Goal: Transaction & Acquisition: Book appointment/travel/reservation

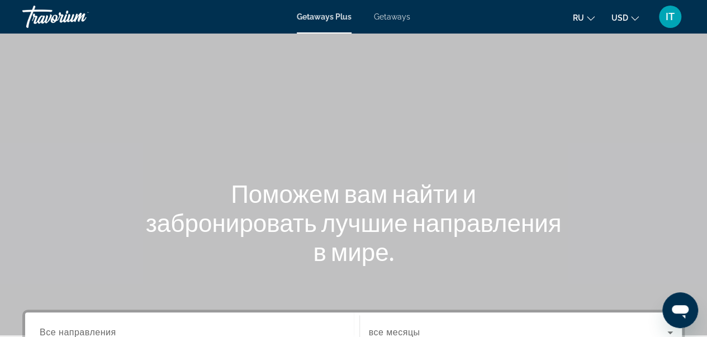
click at [627, 18] on span "USD" at bounding box center [620, 17] width 17 height 9
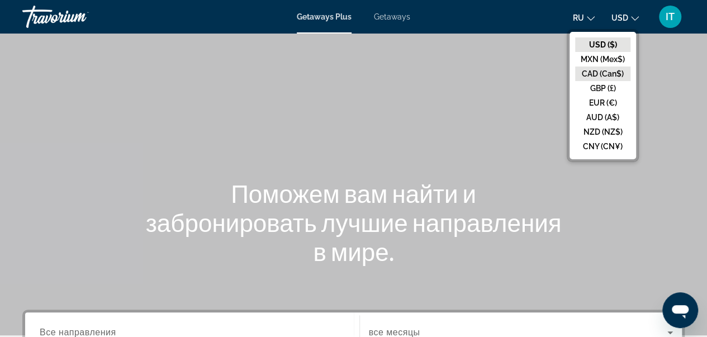
click at [615, 72] on button "CAD (Can$)" at bounding box center [602, 74] width 55 height 15
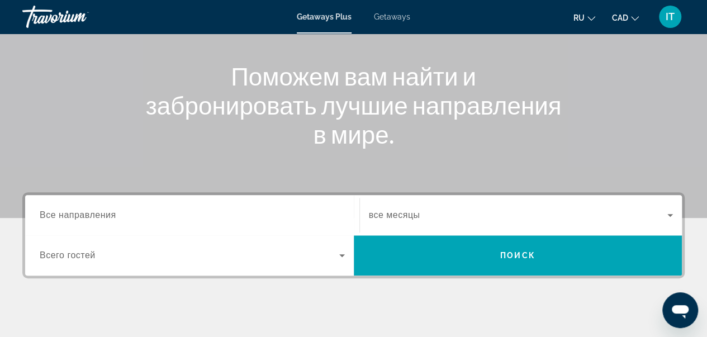
scroll to position [124, 0]
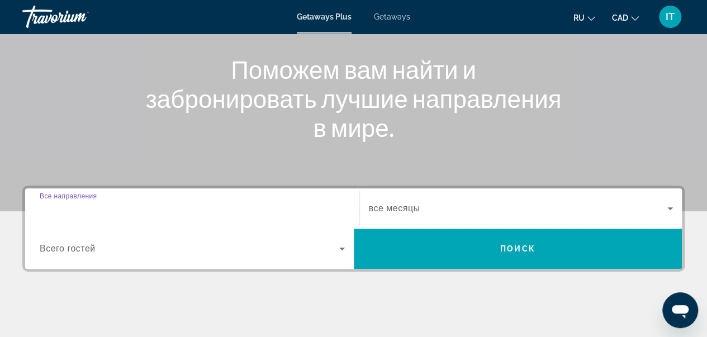
click at [106, 202] on input "Destination Все направления" at bounding box center [192, 208] width 305 height 13
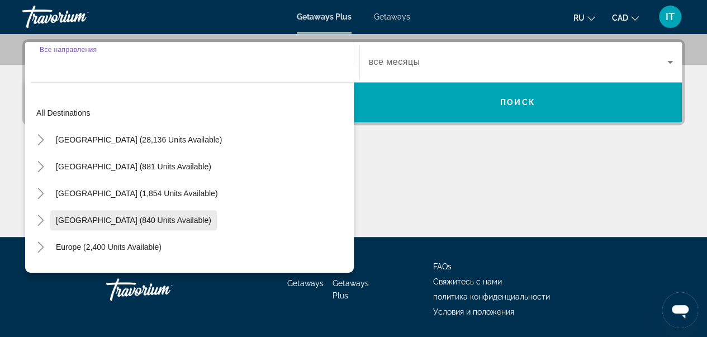
scroll to position [273, 0]
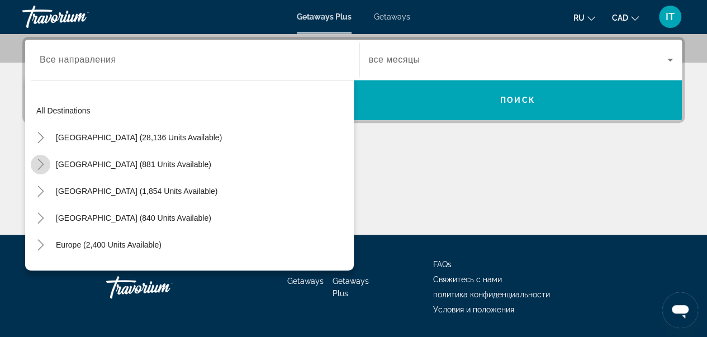
click at [40, 165] on icon "Toggle Mexico (881 units available)" at bounding box center [40, 164] width 11 height 11
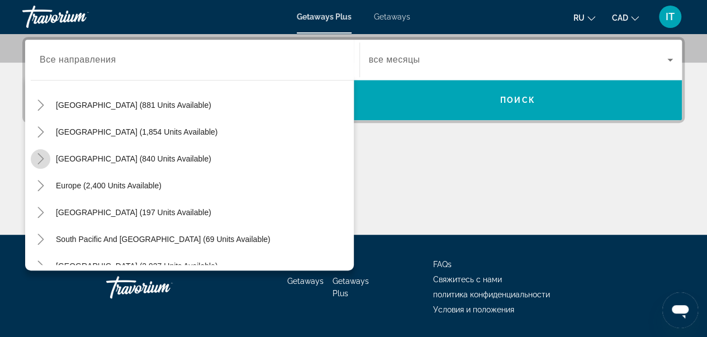
click at [44, 160] on icon "Toggle Caribbean & Atlantic Islands (840 units available)" at bounding box center [40, 158] width 11 height 11
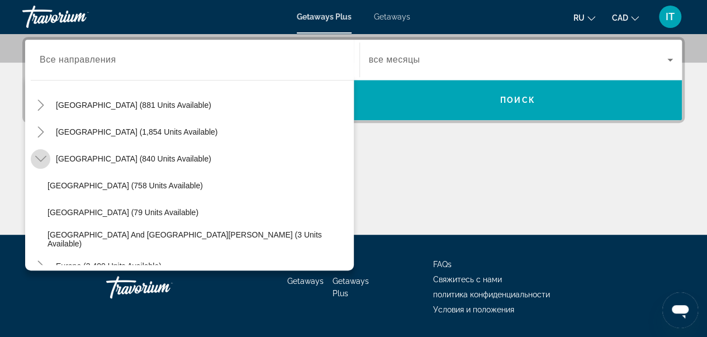
click at [41, 157] on icon "Toggle Caribbean & Atlantic Islands (840 units available)" at bounding box center [40, 158] width 11 height 11
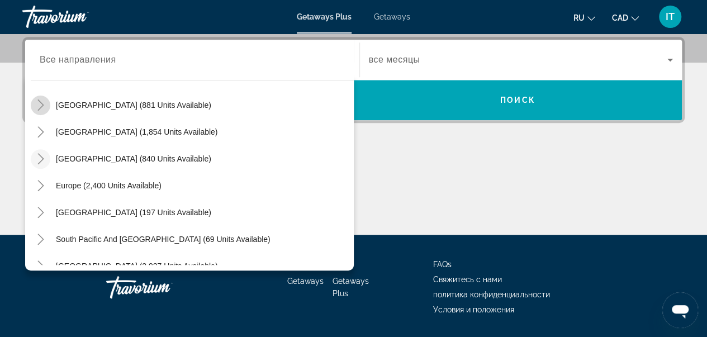
click at [40, 106] on icon "Toggle Mexico (881 units available)" at bounding box center [40, 105] width 6 height 11
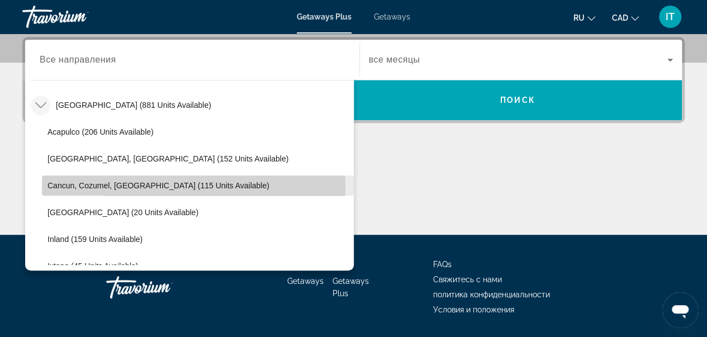
click at [82, 186] on span "Cancun, Cozumel, [GEOGRAPHIC_DATA] (115 units available)" at bounding box center [159, 185] width 222 height 9
type input "**********"
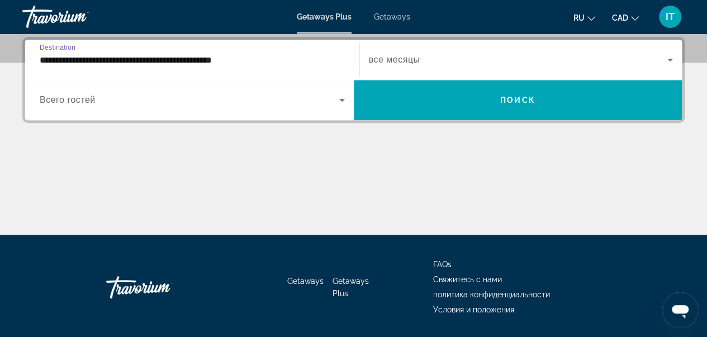
click at [423, 61] on span "Search widget" at bounding box center [518, 59] width 299 height 13
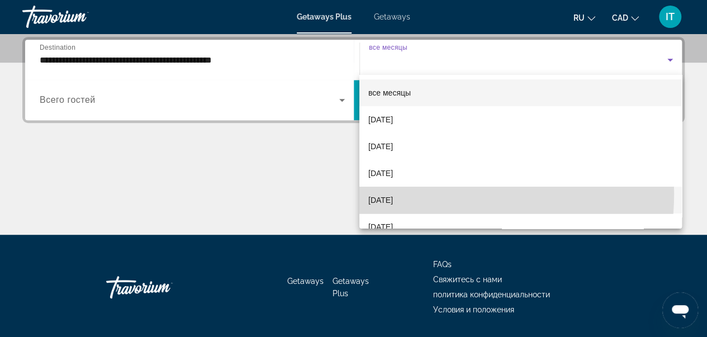
click at [393, 193] on span "[DATE]" at bounding box center [381, 199] width 25 height 13
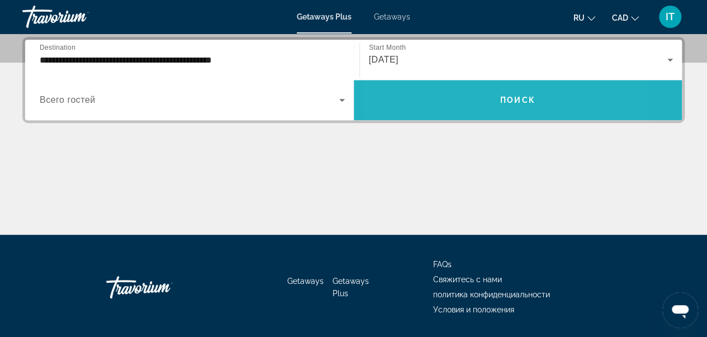
click at [453, 93] on span "Search widget" at bounding box center [518, 100] width 329 height 27
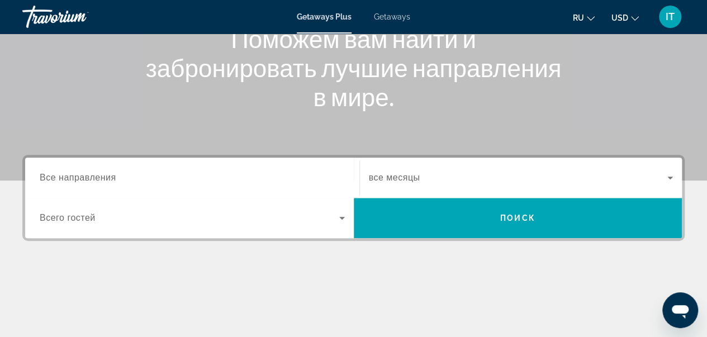
scroll to position [157, 0]
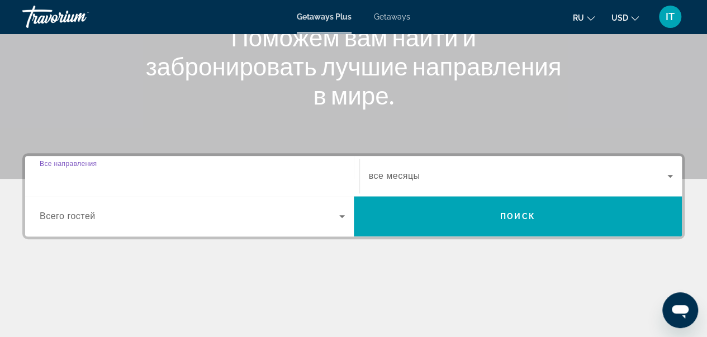
click at [182, 181] on input "Destination Все направления" at bounding box center [192, 176] width 305 height 13
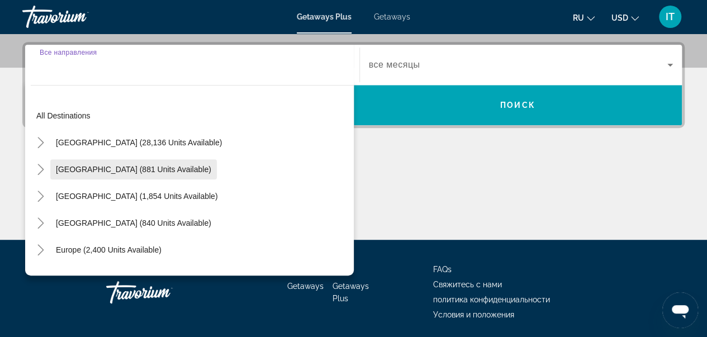
scroll to position [273, 0]
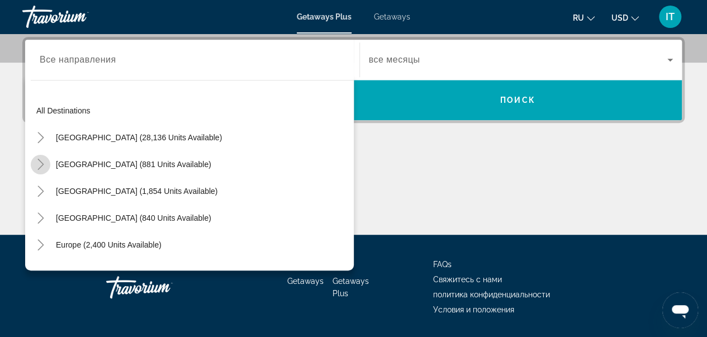
click at [40, 167] on icon "Toggle Mexico (881 units available)" at bounding box center [40, 164] width 6 height 11
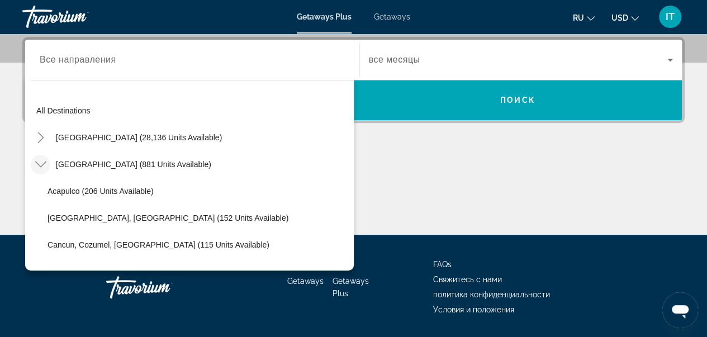
scroll to position [59, 0]
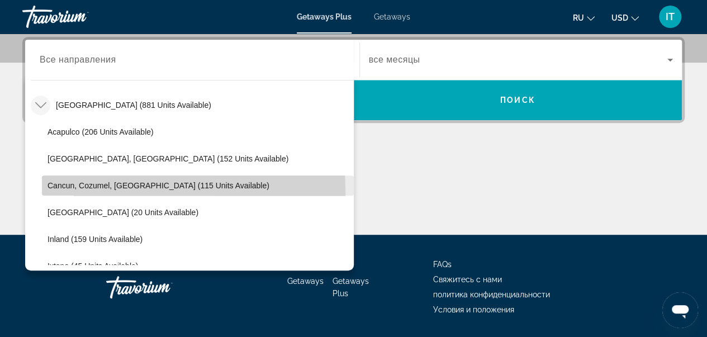
click at [67, 191] on span "Search widget" at bounding box center [198, 185] width 312 height 27
type input "**********"
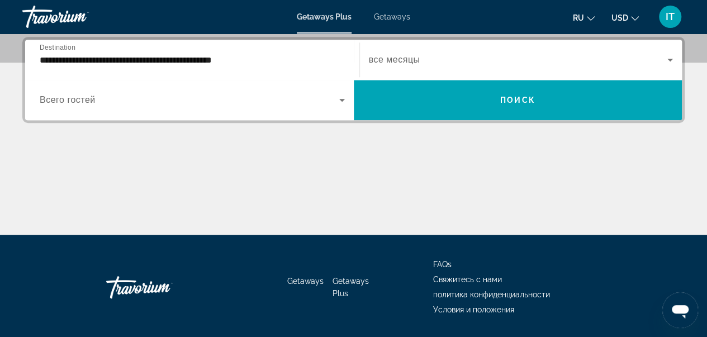
click at [432, 49] on div "Search widget" at bounding box center [521, 59] width 305 height 31
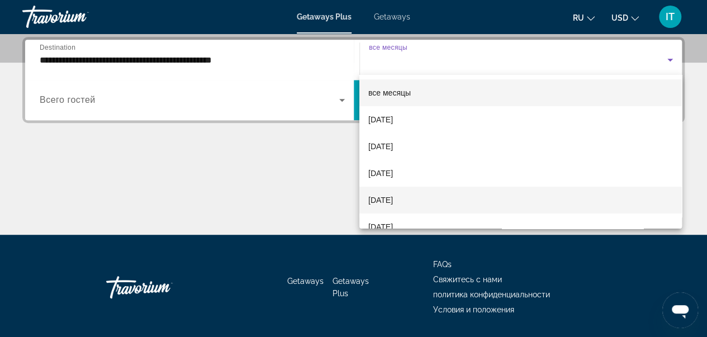
click at [390, 207] on mat-option "[DATE]" at bounding box center [521, 200] width 323 height 27
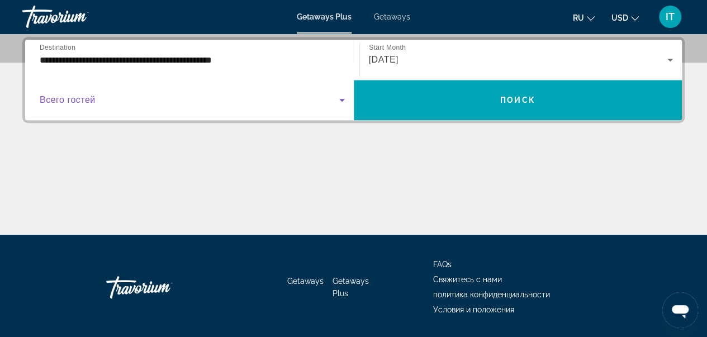
click at [324, 102] on span "Search widget" at bounding box center [190, 99] width 300 height 13
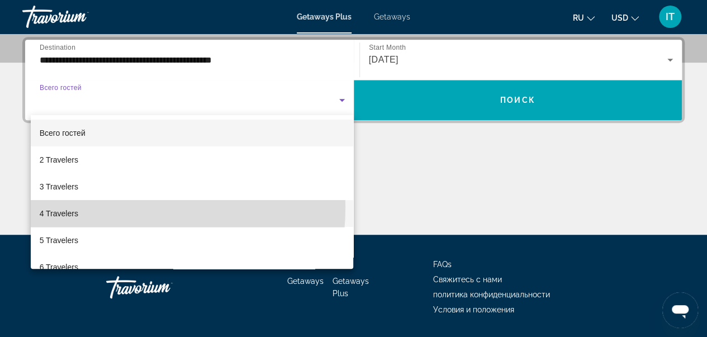
click at [107, 207] on mat-option "4 Travelers" at bounding box center [192, 213] width 323 height 27
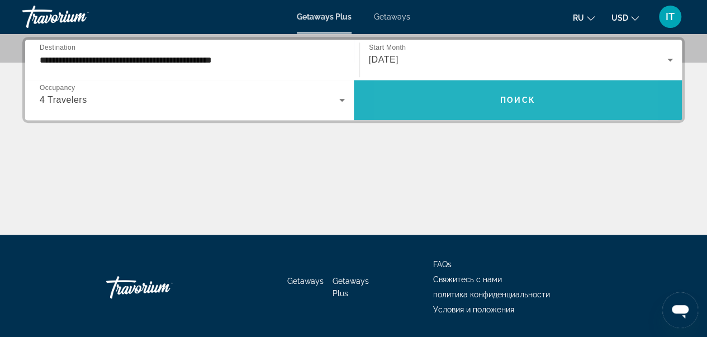
click at [457, 97] on span "Search widget" at bounding box center [518, 100] width 329 height 27
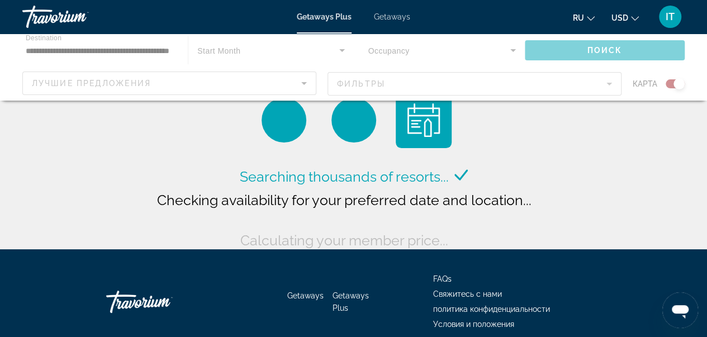
click at [631, 20] on icon "Change currency" at bounding box center [635, 19] width 8 height 8
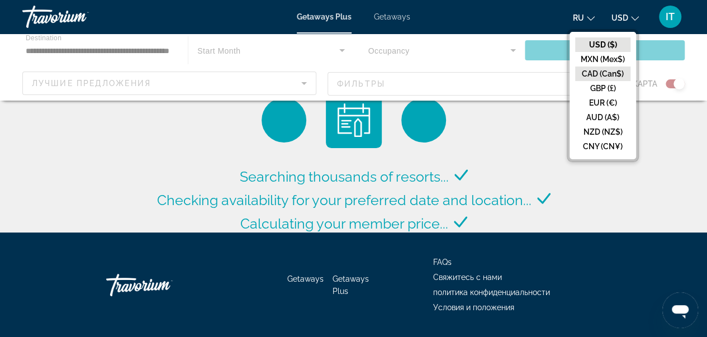
click at [613, 67] on button "CAD (Can$)" at bounding box center [602, 74] width 55 height 15
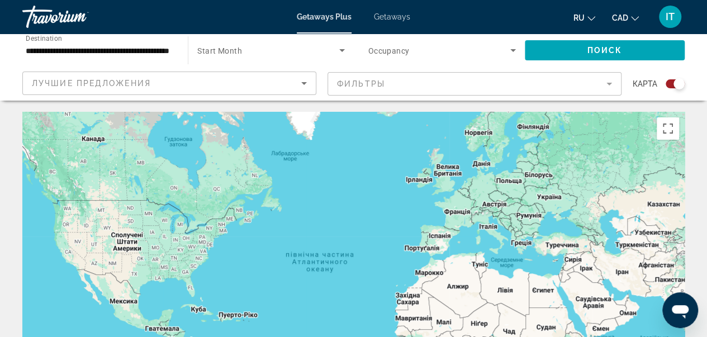
click at [393, 18] on span "Getaways" at bounding box center [392, 16] width 36 height 9
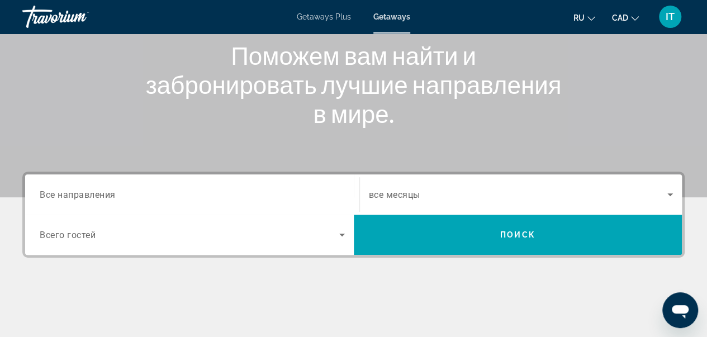
scroll to position [157, 0]
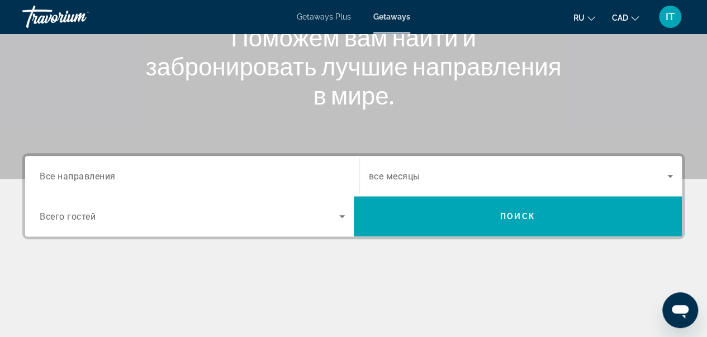
click at [262, 168] on div "Search widget" at bounding box center [192, 177] width 305 height 32
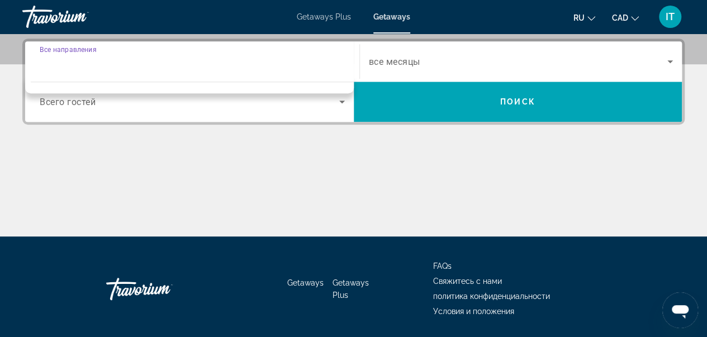
scroll to position [273, 0]
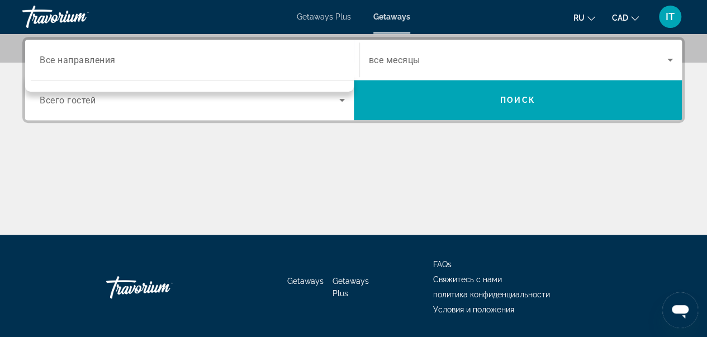
click at [183, 86] on div "Search widget" at bounding box center [189, 82] width 329 height 17
click at [67, 67] on div "Search widget" at bounding box center [192, 60] width 305 height 32
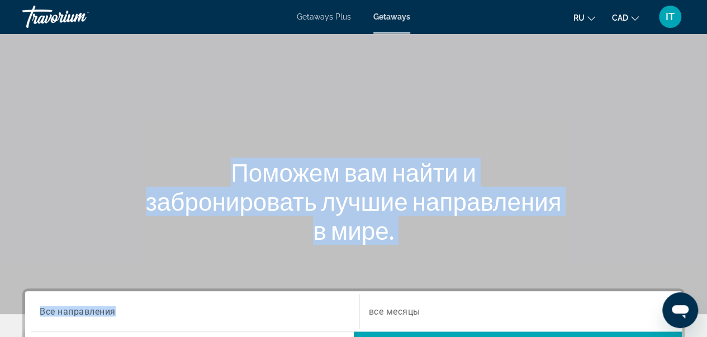
scroll to position [0, 0]
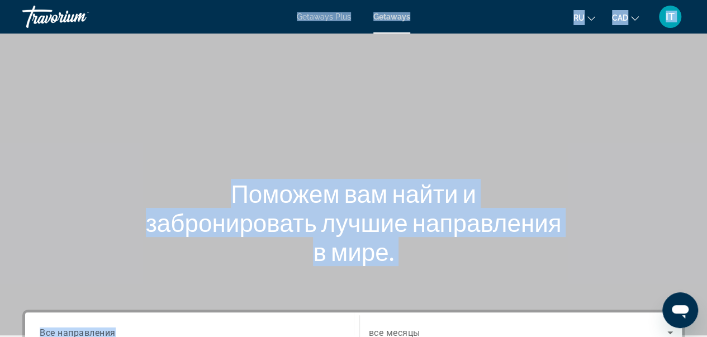
drag, startPoint x: 67, startPoint y: 67, endPoint x: 279, endPoint y: -44, distance: 239.1
click at [279, 0] on html "Перейти к основному содержанию Getaways Plus Getaways ru English Español França…" at bounding box center [353, 168] width 707 height 337
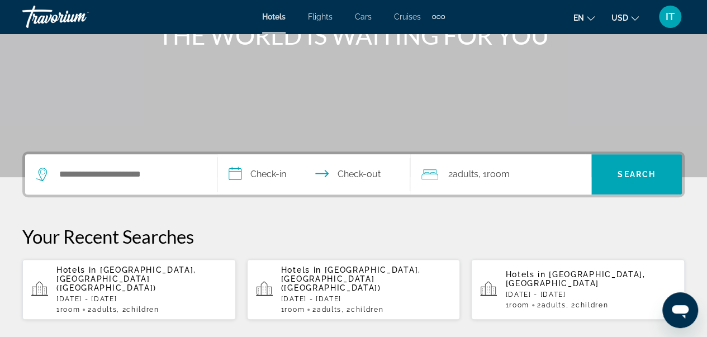
scroll to position [160, 0]
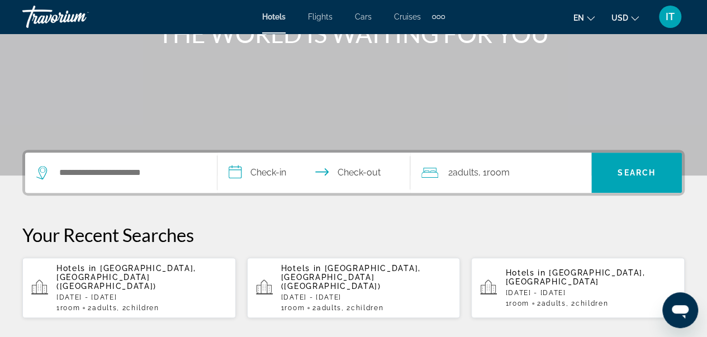
click at [121, 163] on div "Search widget" at bounding box center [120, 173] width 169 height 40
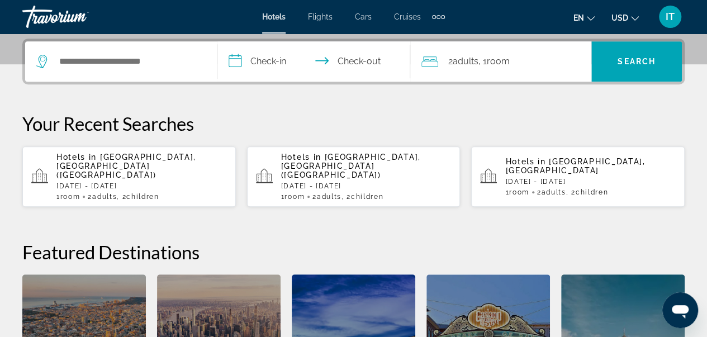
scroll to position [273, 0]
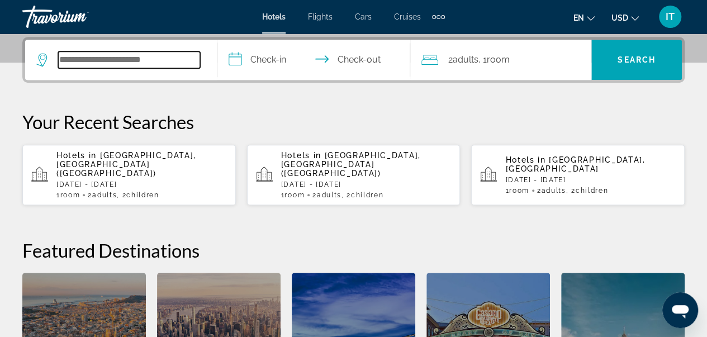
click at [95, 54] on input "Search widget" at bounding box center [129, 59] width 142 height 17
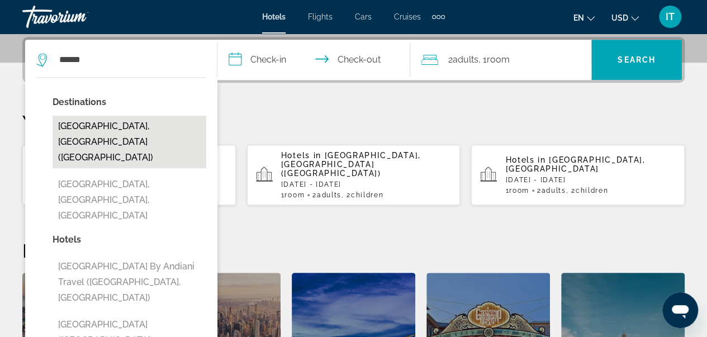
click at [112, 130] on button "Cancun, Mexico (CUN)" at bounding box center [130, 142] width 154 height 53
type input "**********"
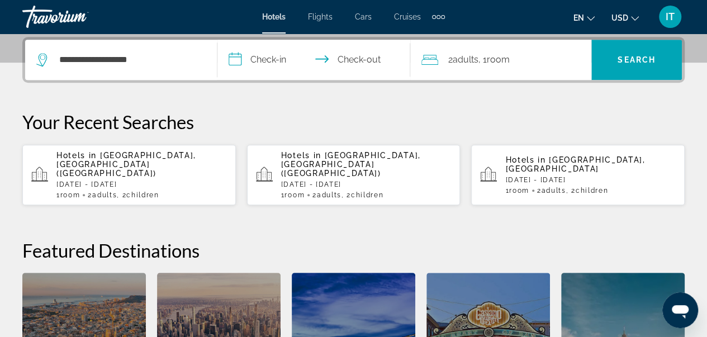
click at [456, 61] on span "Adults" at bounding box center [466, 59] width 26 height 11
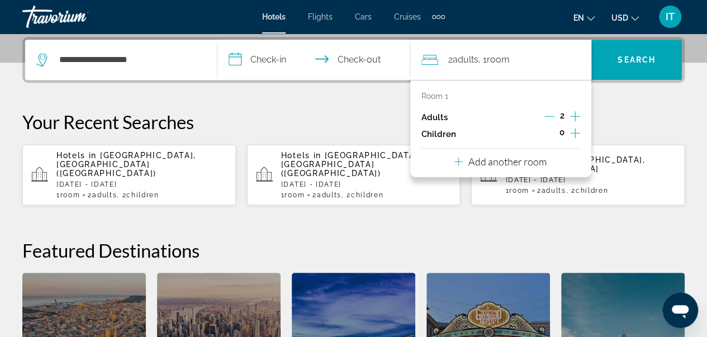
click at [574, 128] on icon "Increment children" at bounding box center [575, 132] width 10 height 13
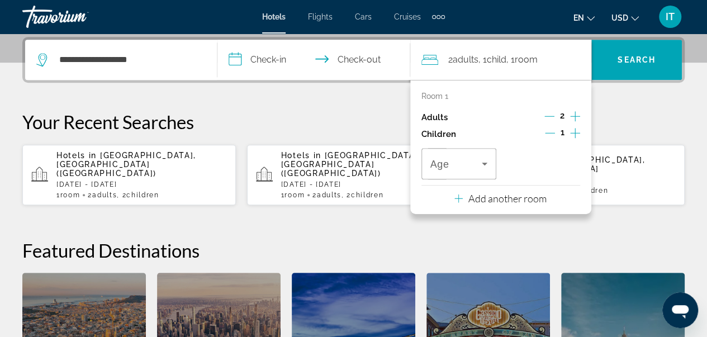
click at [578, 131] on icon "Increment children" at bounding box center [575, 132] width 10 height 13
click at [483, 170] on div "Travelers: 2 adults, 2 children" at bounding box center [460, 163] width 58 height 31
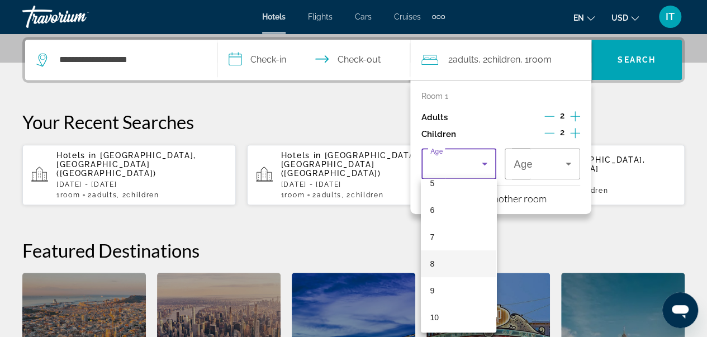
scroll to position [149, 0]
click at [450, 286] on mat-option "9" at bounding box center [458, 289] width 75 height 27
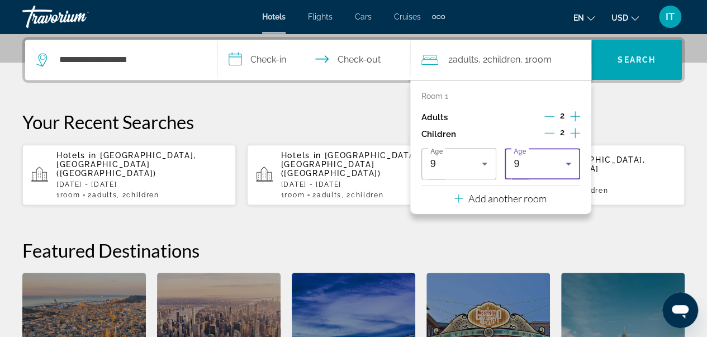
click at [560, 167] on div "9" at bounding box center [540, 163] width 52 height 13
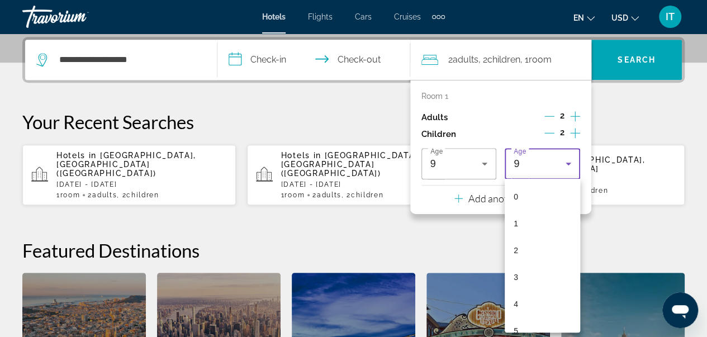
scroll to position [119, 0]
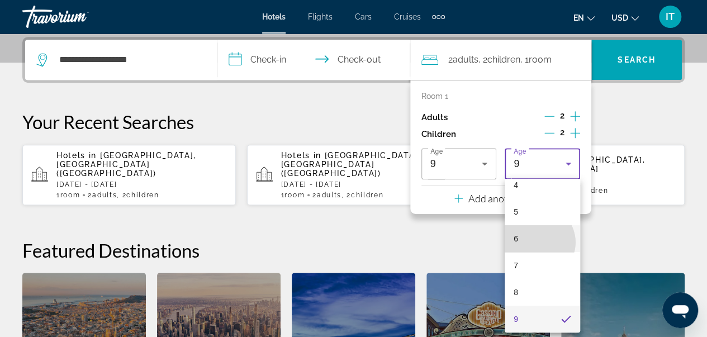
click at [537, 242] on mat-option "6" at bounding box center [542, 238] width 75 height 27
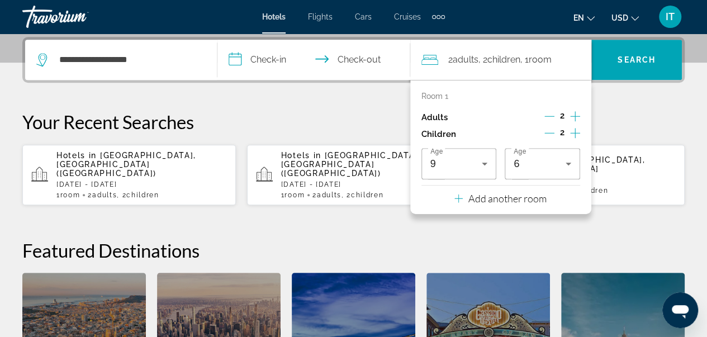
click at [265, 60] on input "**********" at bounding box center [316, 62] width 197 height 44
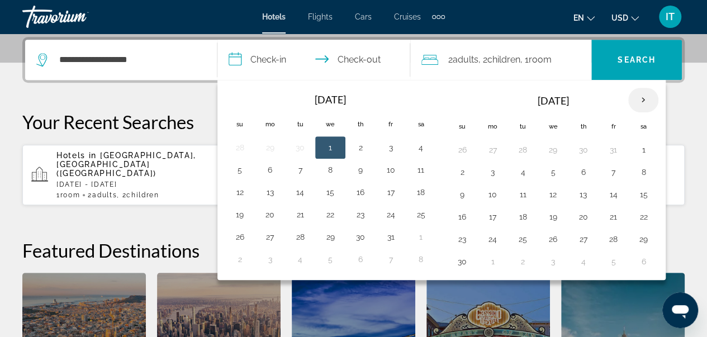
click at [639, 100] on th "Next month" at bounding box center [644, 100] width 30 height 25
click at [636, 219] on button "27" at bounding box center [644, 217] width 18 height 16
click at [639, 96] on th "Next month" at bounding box center [644, 100] width 30 height 25
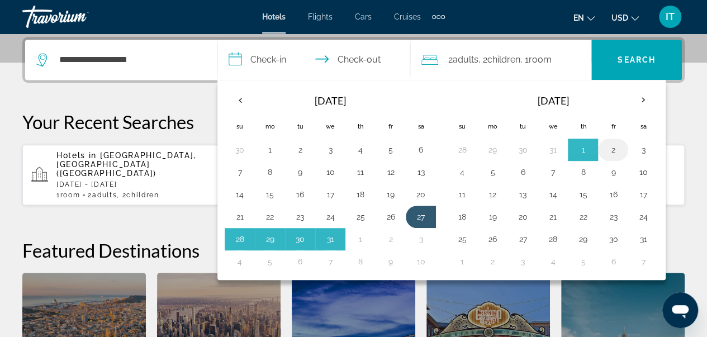
click at [608, 147] on button "2" at bounding box center [614, 150] width 18 height 16
type input "**********"
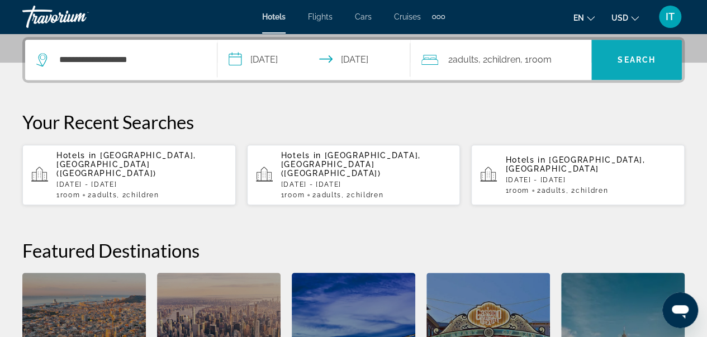
click at [638, 63] on span "Search" at bounding box center [637, 59] width 38 height 9
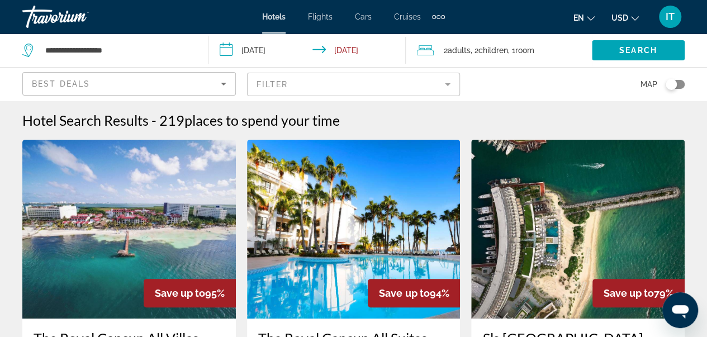
click at [630, 18] on button "USD USD ($) MXN (Mex$) CAD (Can$) GBP (£) EUR (€) AUD (A$) NZD (NZ$) CNY (CN¥)" at bounding box center [625, 18] width 27 height 16
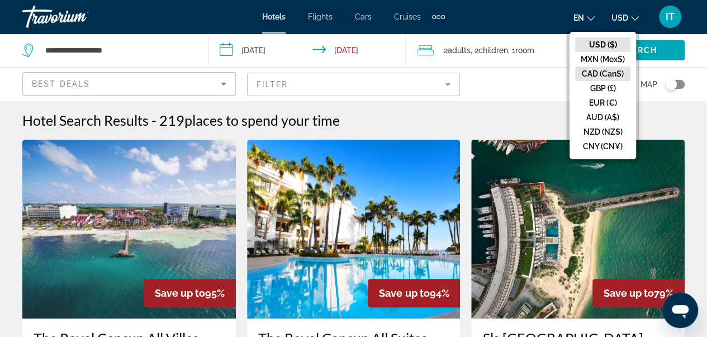
click at [611, 72] on button "CAD (Can$)" at bounding box center [602, 74] width 55 height 15
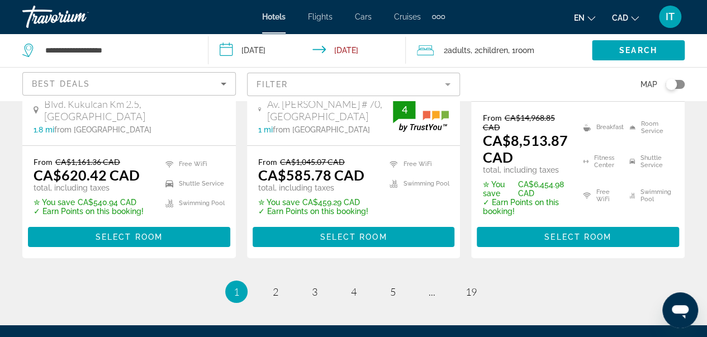
scroll to position [1833, 0]
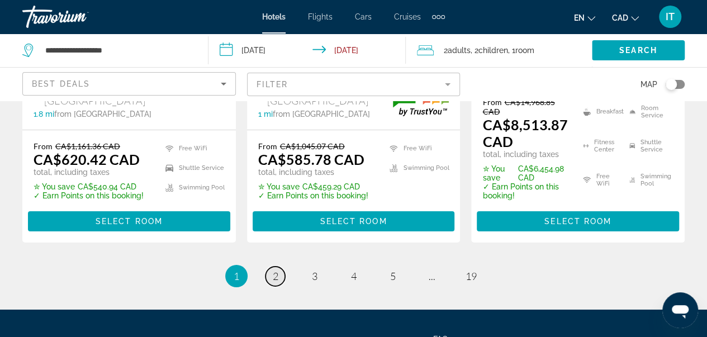
click at [279, 267] on link "page 2" at bounding box center [276, 277] width 20 height 20
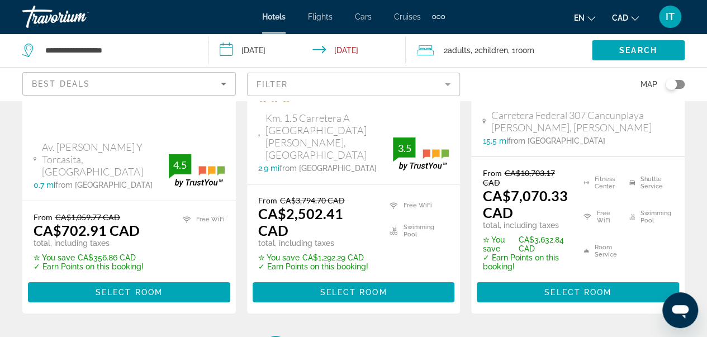
scroll to position [1749, 0]
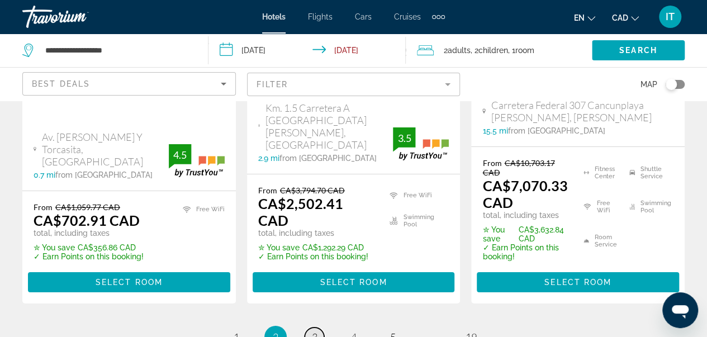
click at [310, 328] on link "page 3" at bounding box center [315, 338] width 20 height 20
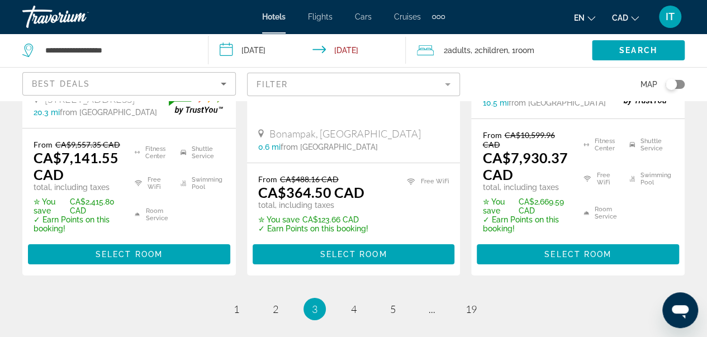
scroll to position [1786, 0]
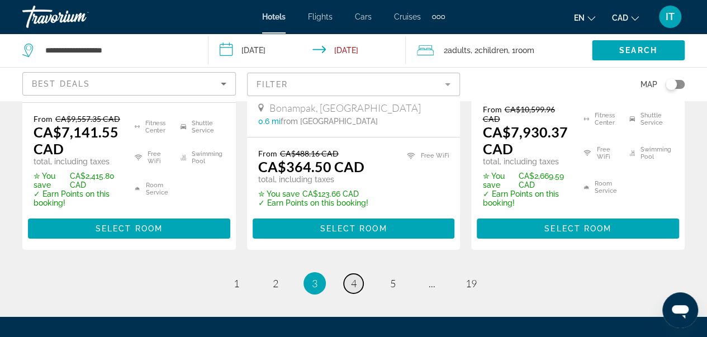
click at [349, 274] on link "page 4" at bounding box center [354, 284] width 20 height 20
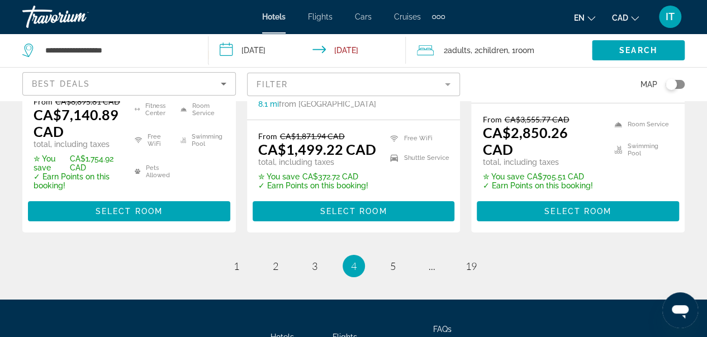
scroll to position [1824, 0]
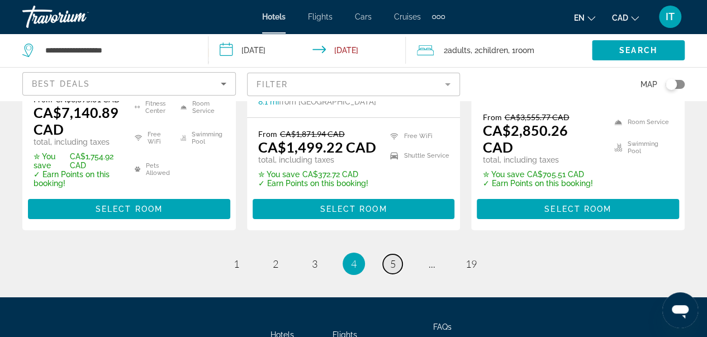
click at [392, 258] on span "5" at bounding box center [393, 264] width 6 height 12
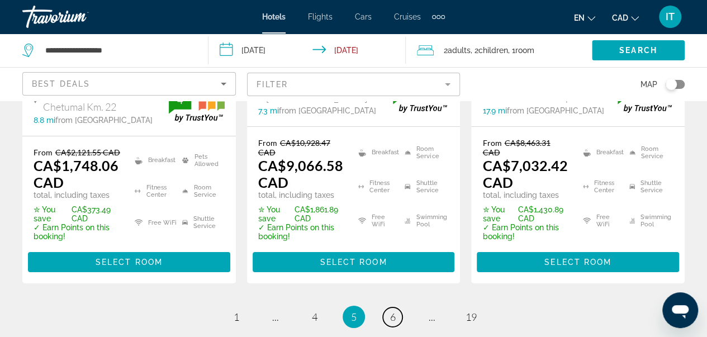
scroll to position [1881, 0]
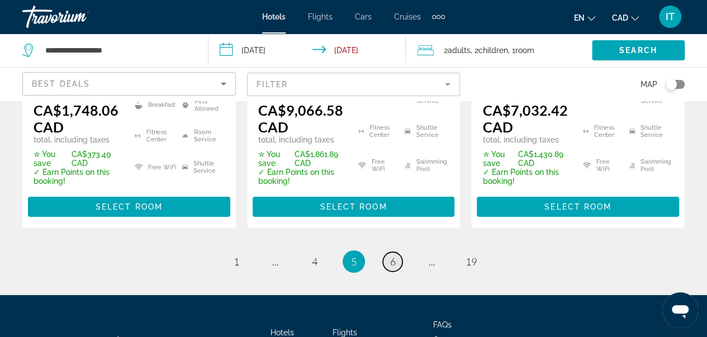
click at [399, 252] on link "page 6" at bounding box center [393, 262] width 20 height 20
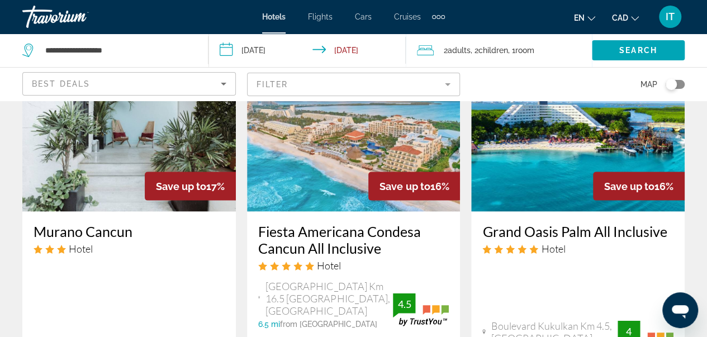
scroll to position [997, 0]
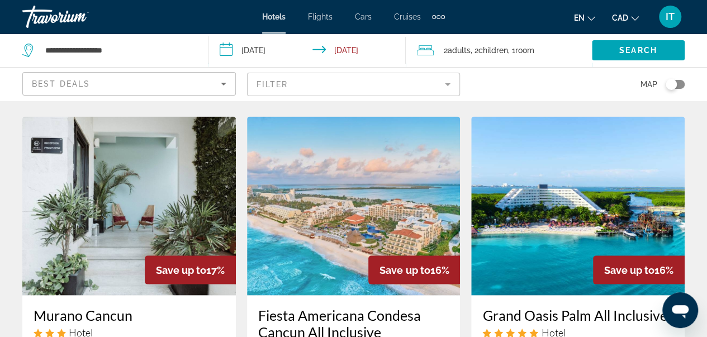
click at [552, 154] on img "Main content" at bounding box center [578, 205] width 214 height 179
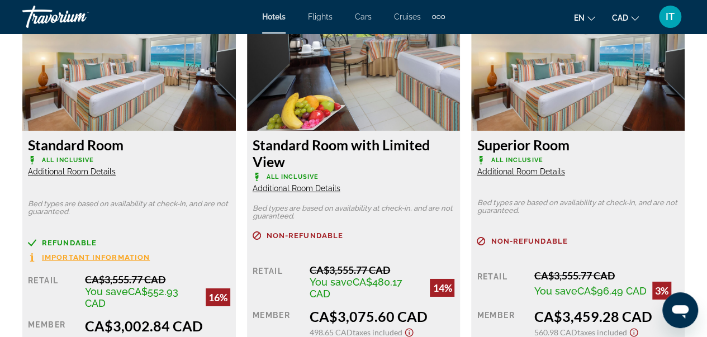
scroll to position [1679, 0]
